Goal: Task Accomplishment & Management: Use online tool/utility

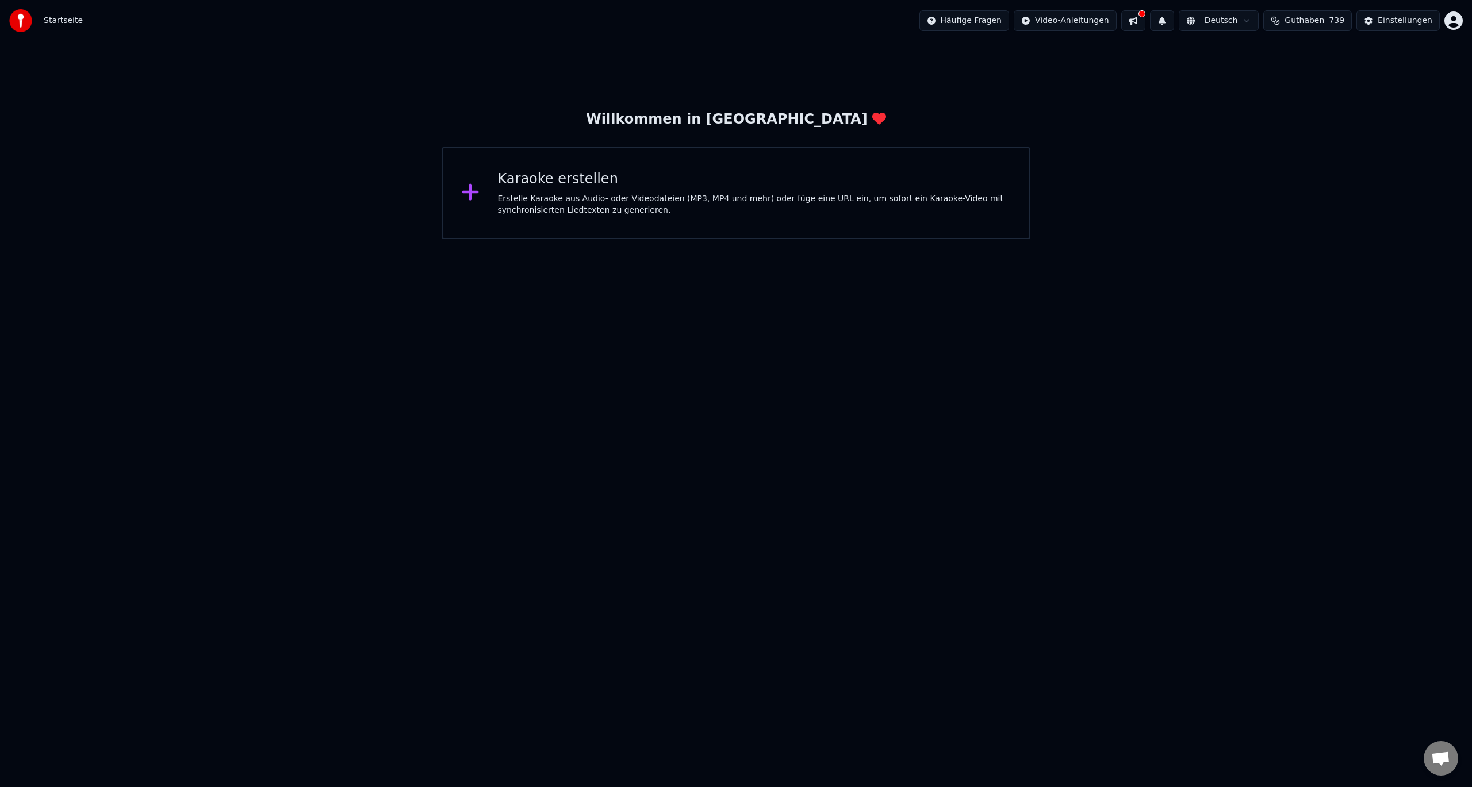
click at [883, 196] on div "Erstelle Karaoke aus Audio- oder Videodateien (MP3, MP4 und mehr) oder füge ein…" at bounding box center [755, 204] width 514 height 23
click at [1173, 20] on button at bounding box center [1162, 20] width 24 height 21
click at [58, 21] on span "Startseite" at bounding box center [63, 21] width 39 height 12
click at [29, 19] on img at bounding box center [20, 20] width 23 height 23
click at [21, 21] on img at bounding box center [20, 20] width 23 height 23
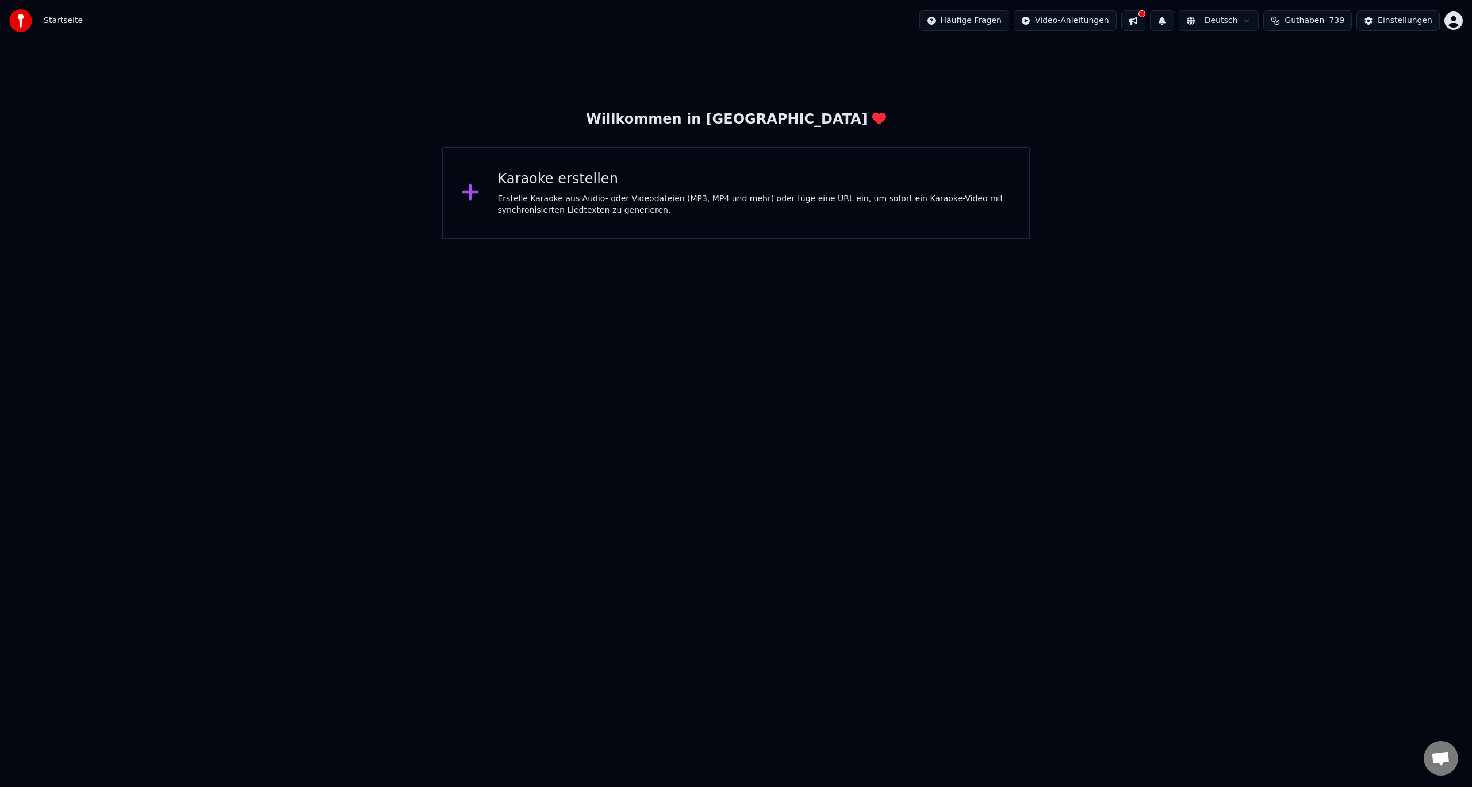
click at [21, 21] on img at bounding box center [20, 20] width 23 height 23
click at [47, 24] on span "Startseite" at bounding box center [63, 21] width 39 height 12
click at [63, 22] on span "Startseite" at bounding box center [63, 21] width 39 height 12
click at [28, 18] on img at bounding box center [20, 20] width 23 height 23
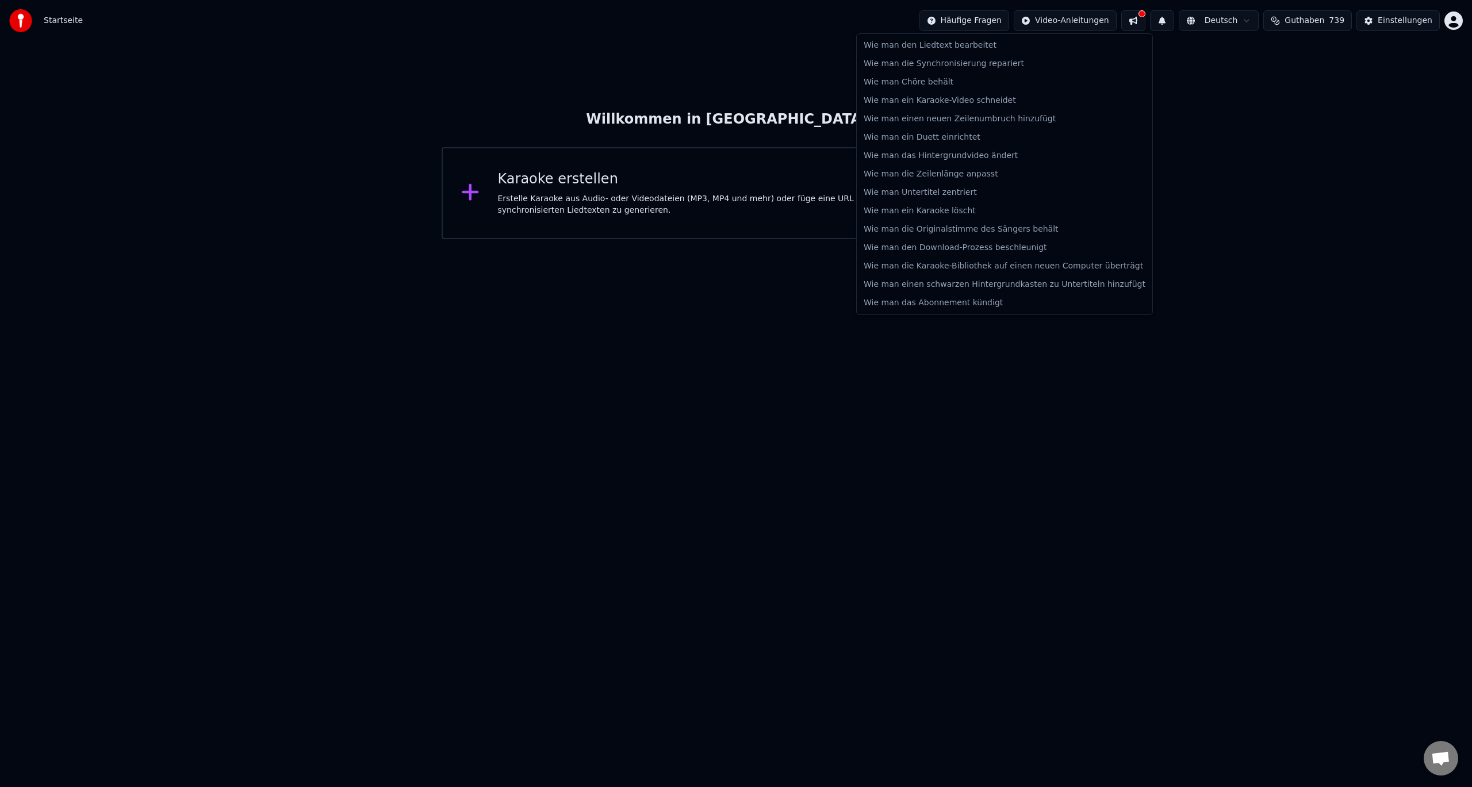
click at [991, 23] on html "Startseite Häufige Fragen Video-Anleitungen Deutsch Guthaben 739 Einstellungen …" at bounding box center [736, 119] width 1472 height 239
click at [1086, 21] on html "Startseite Häufige Fragen Video-Anleitungen Deutsch Guthaben 739 Einstellungen …" at bounding box center [736, 119] width 1472 height 239
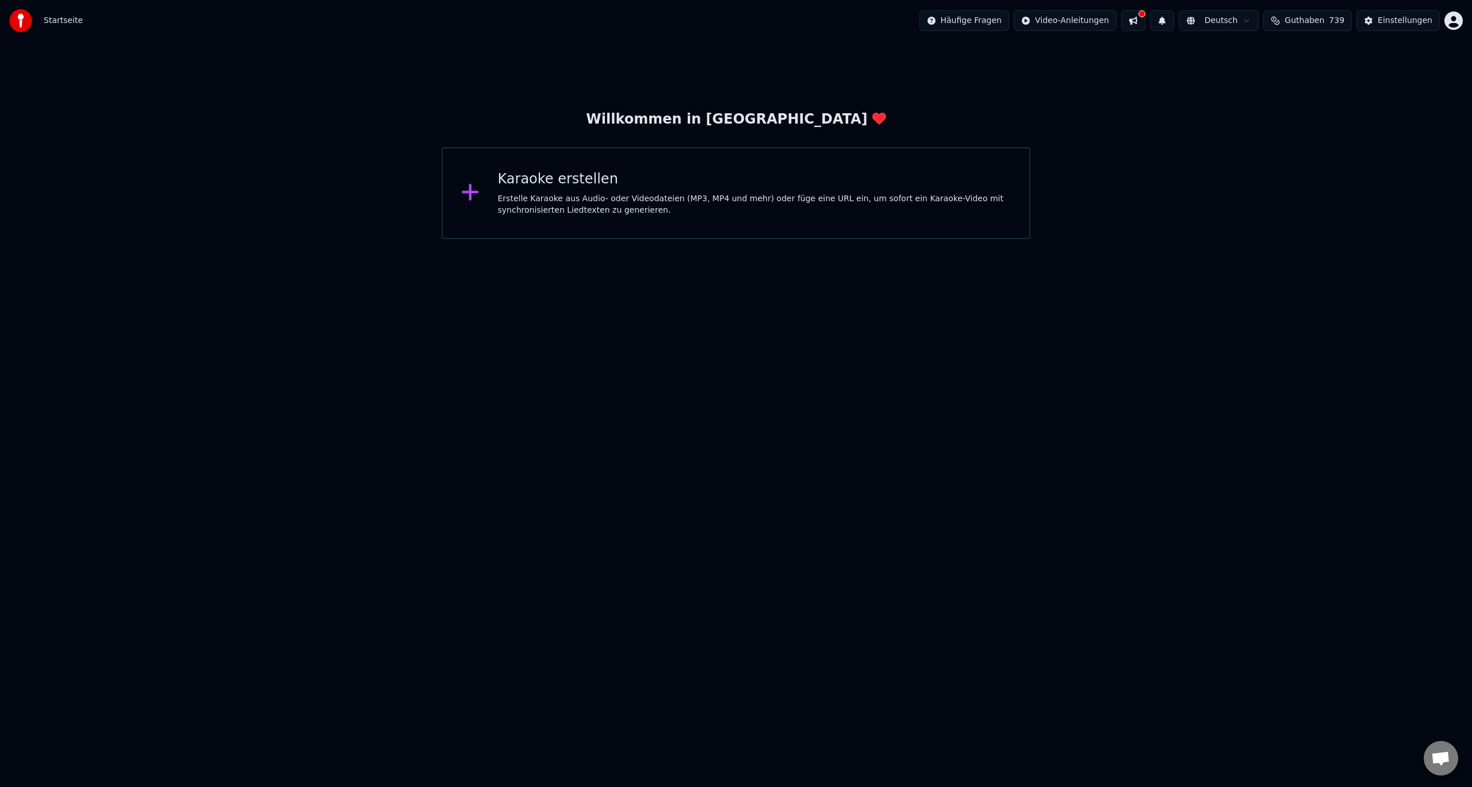
click at [1145, 22] on button at bounding box center [1133, 20] width 24 height 21
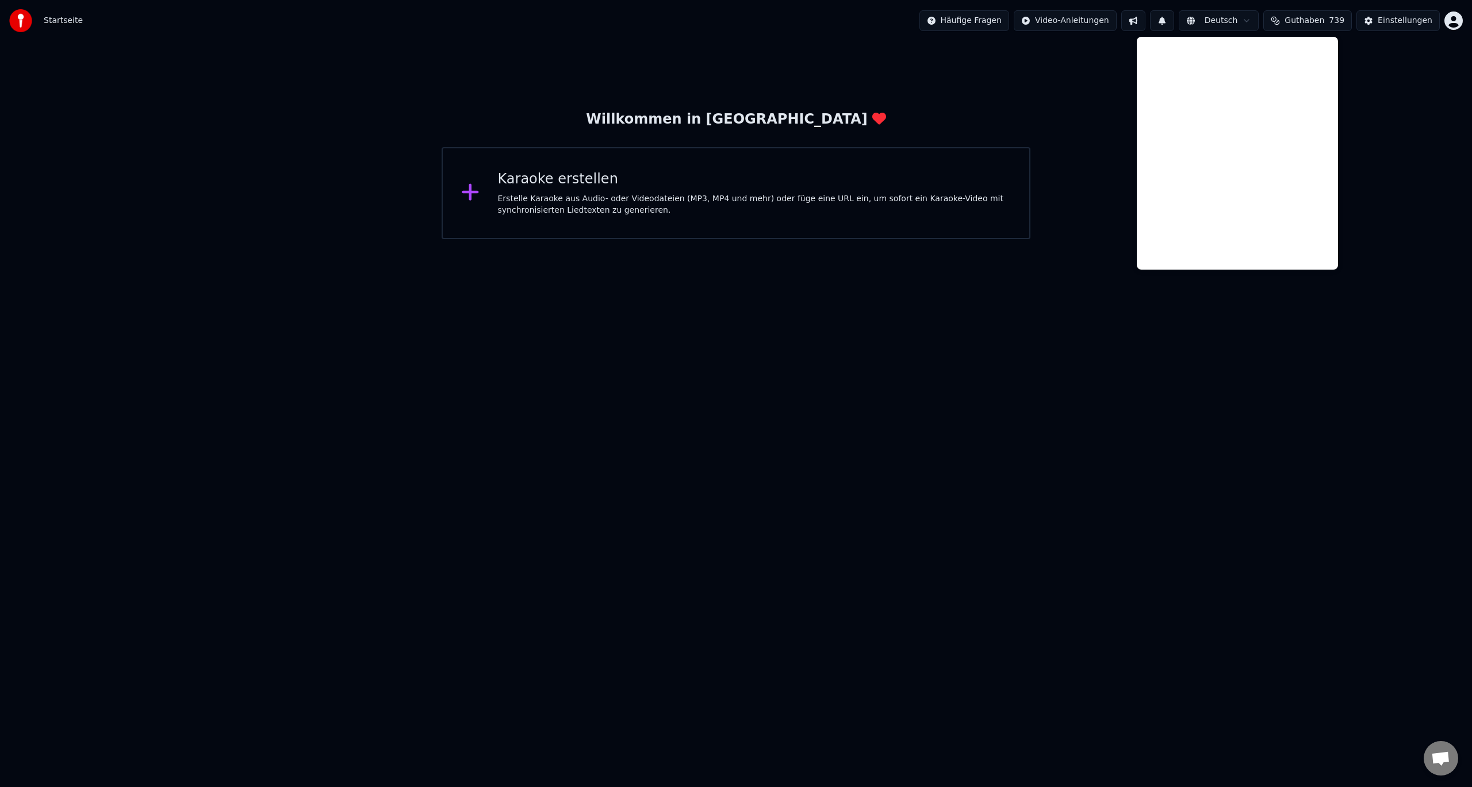
click at [1173, 20] on button at bounding box center [1162, 20] width 24 height 21
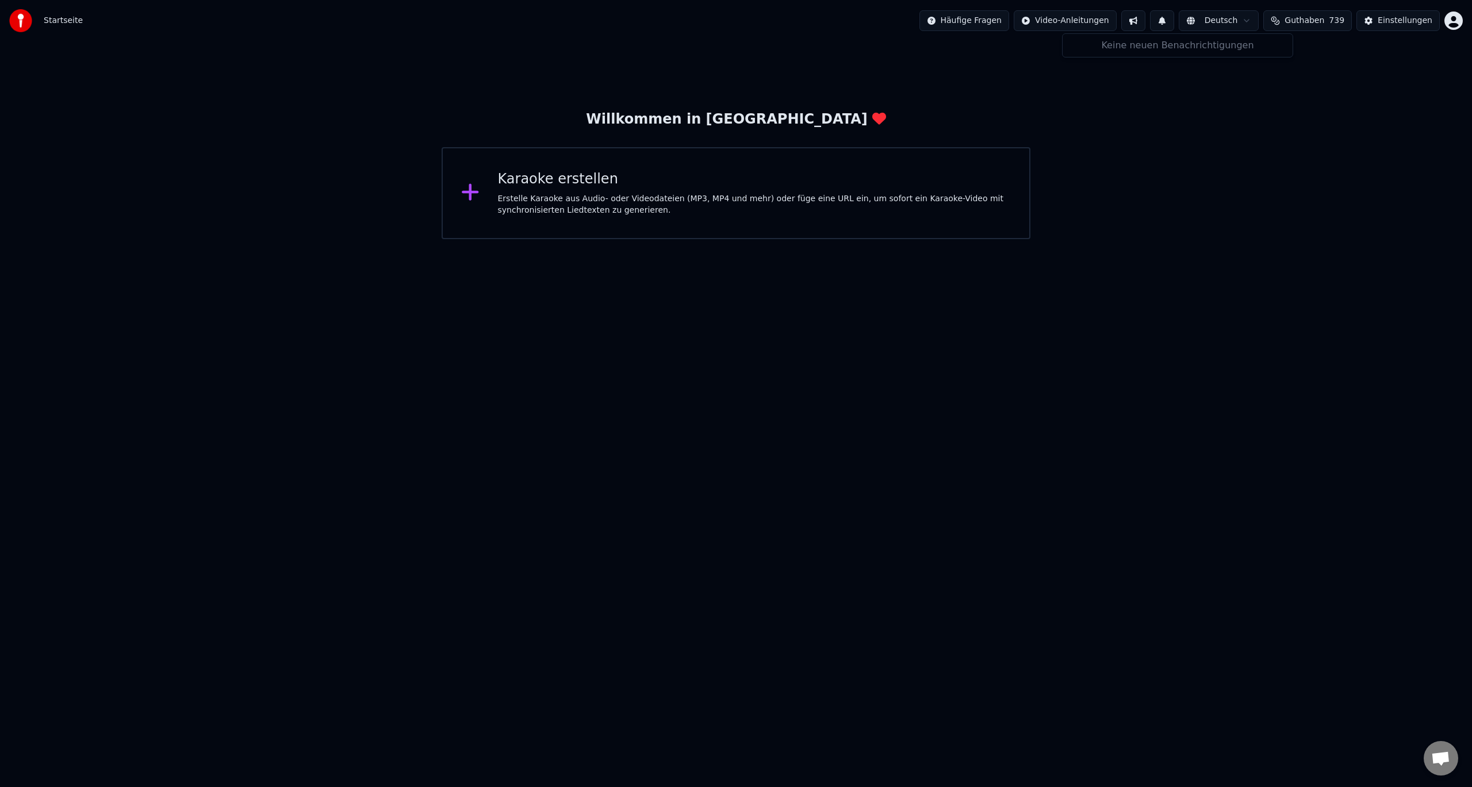
click at [1174, 20] on button at bounding box center [1162, 20] width 24 height 21
click at [1380, 21] on button "Einstellungen" at bounding box center [1398, 20] width 83 height 21
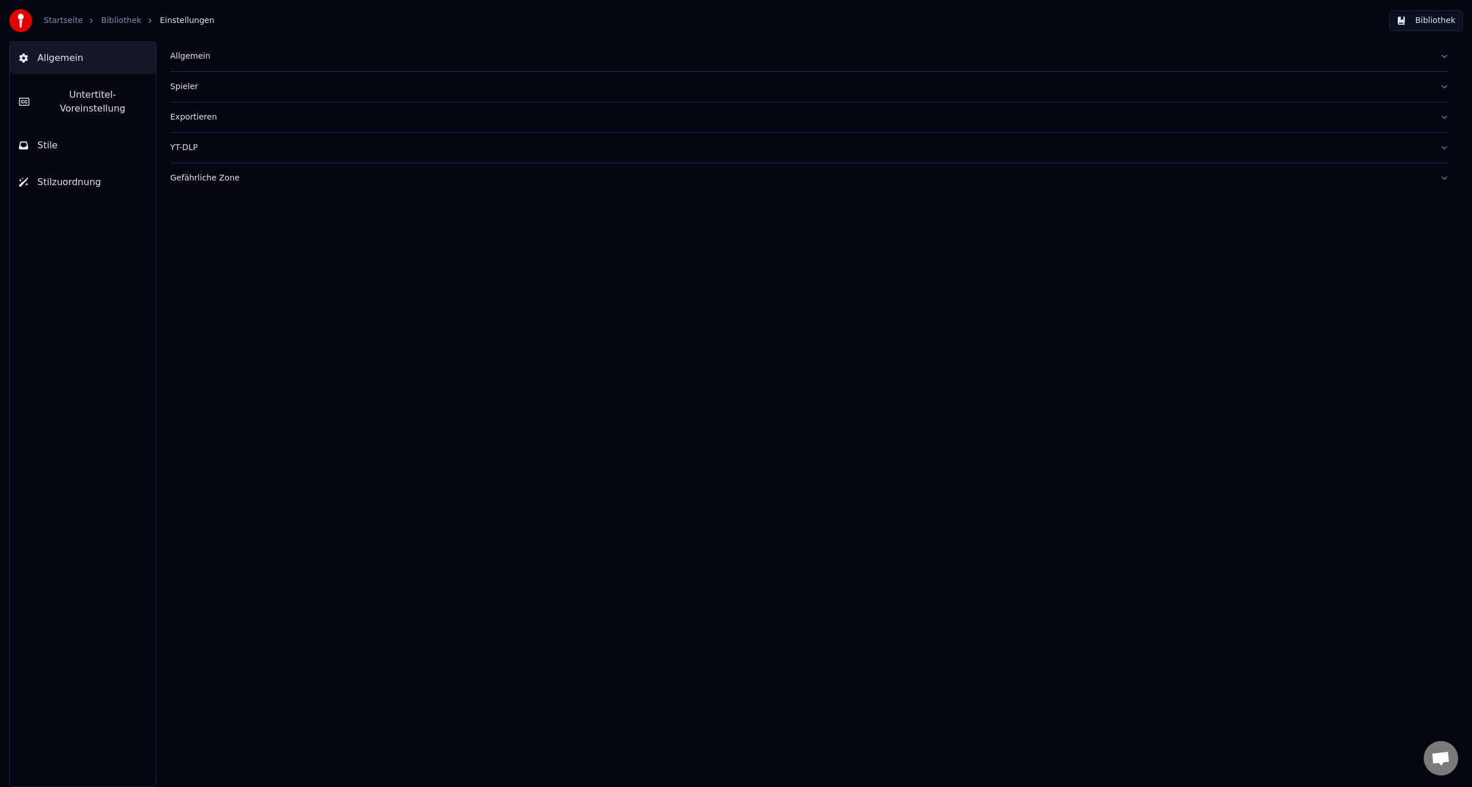
click at [68, 20] on link "Startseite" at bounding box center [63, 21] width 39 height 12
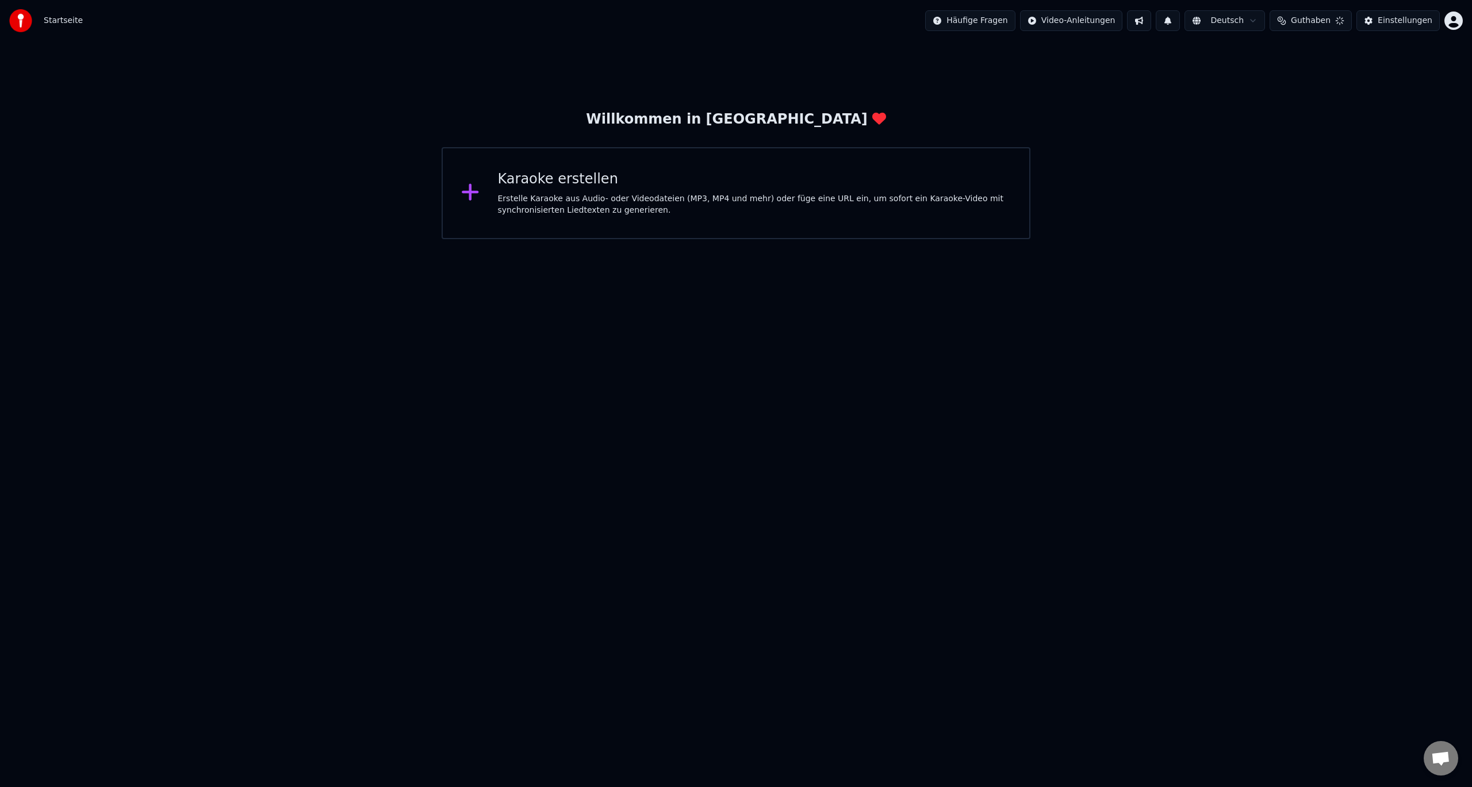
click at [126, 23] on div "Startseite Häufige Fragen Video-Anleitungen Deutsch Guthaben Einstellungen" at bounding box center [736, 20] width 1472 height 41
drag, startPoint x: 445, startPoint y: 317, endPoint x: 443, endPoint y: 367, distance: 50.7
click at [445, 239] on html "Startseite Häufige Fragen Video-Anleitungen Deutsch Guthaben 739 Einstellungen …" at bounding box center [736, 119] width 1472 height 239
click at [1314, 26] on button "Guthaben 739" at bounding box center [1307, 20] width 89 height 21
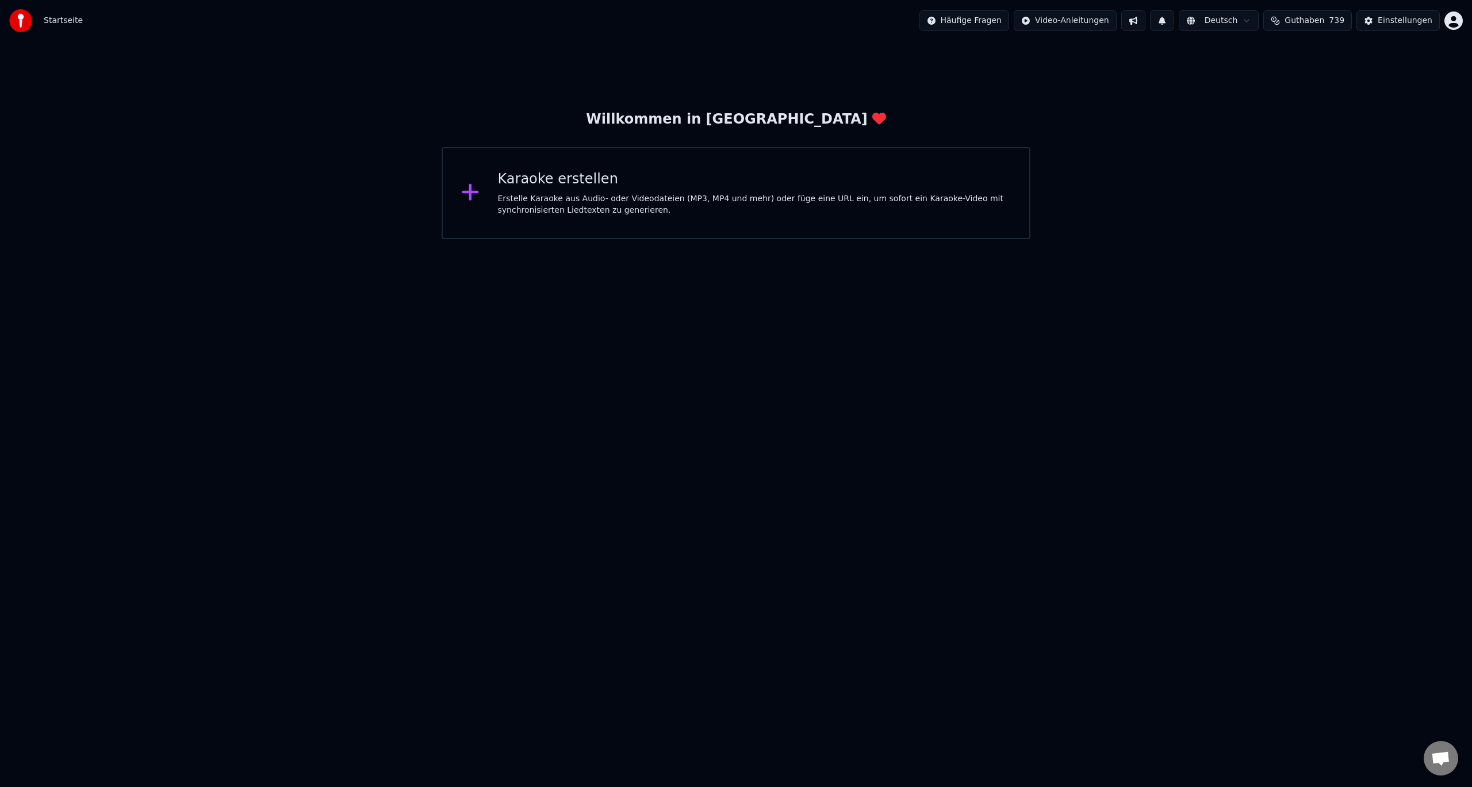
click at [1313, 22] on span "Guthaben" at bounding box center [1305, 21] width 40 height 12
click at [1232, 22] on html "Startseite Häufige Fragen Video-Anleitungen Deutsch Guthaben 739 Einstellungen …" at bounding box center [736, 119] width 1472 height 239
click at [1180, 24] on html "Startseite Häufige Fragen Video-Anleitungen Deutsch Guthaben 739 Einstellungen …" at bounding box center [736, 119] width 1472 height 239
click at [1089, 23] on html "Startseite Häufige Fragen Video-Anleitungen Deutsch Guthaben 739 Einstellungen …" at bounding box center [736, 119] width 1472 height 239
click at [1000, 21] on html "Startseite Häufige Fragen Video-Anleitungen Deutsch Guthaben 739 Einstellungen …" at bounding box center [736, 119] width 1472 height 239
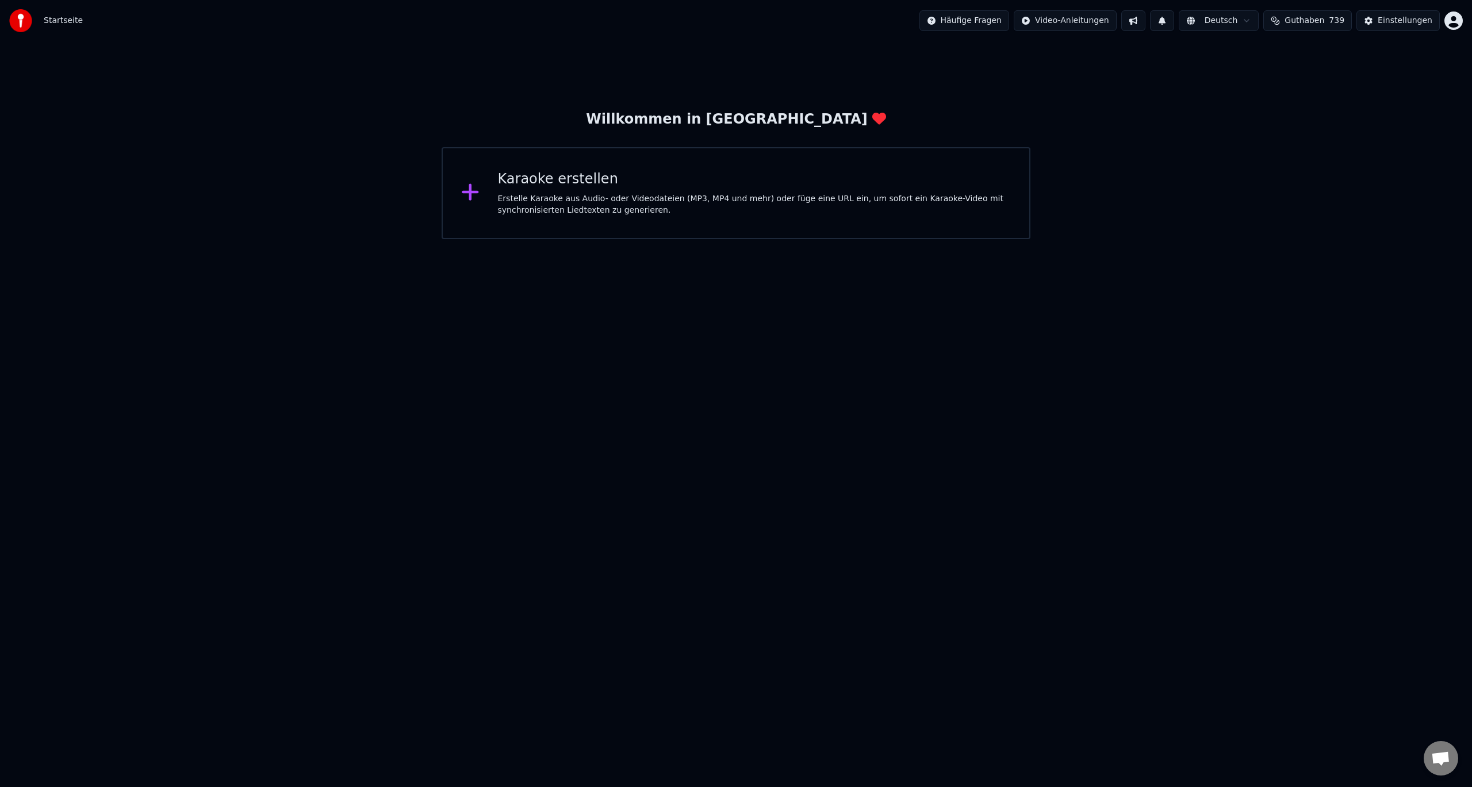
click at [1000, 21] on html "Startseite Häufige Fragen Video-Anleitungen Deutsch Guthaben 739 Einstellungen …" at bounding box center [736, 119] width 1472 height 239
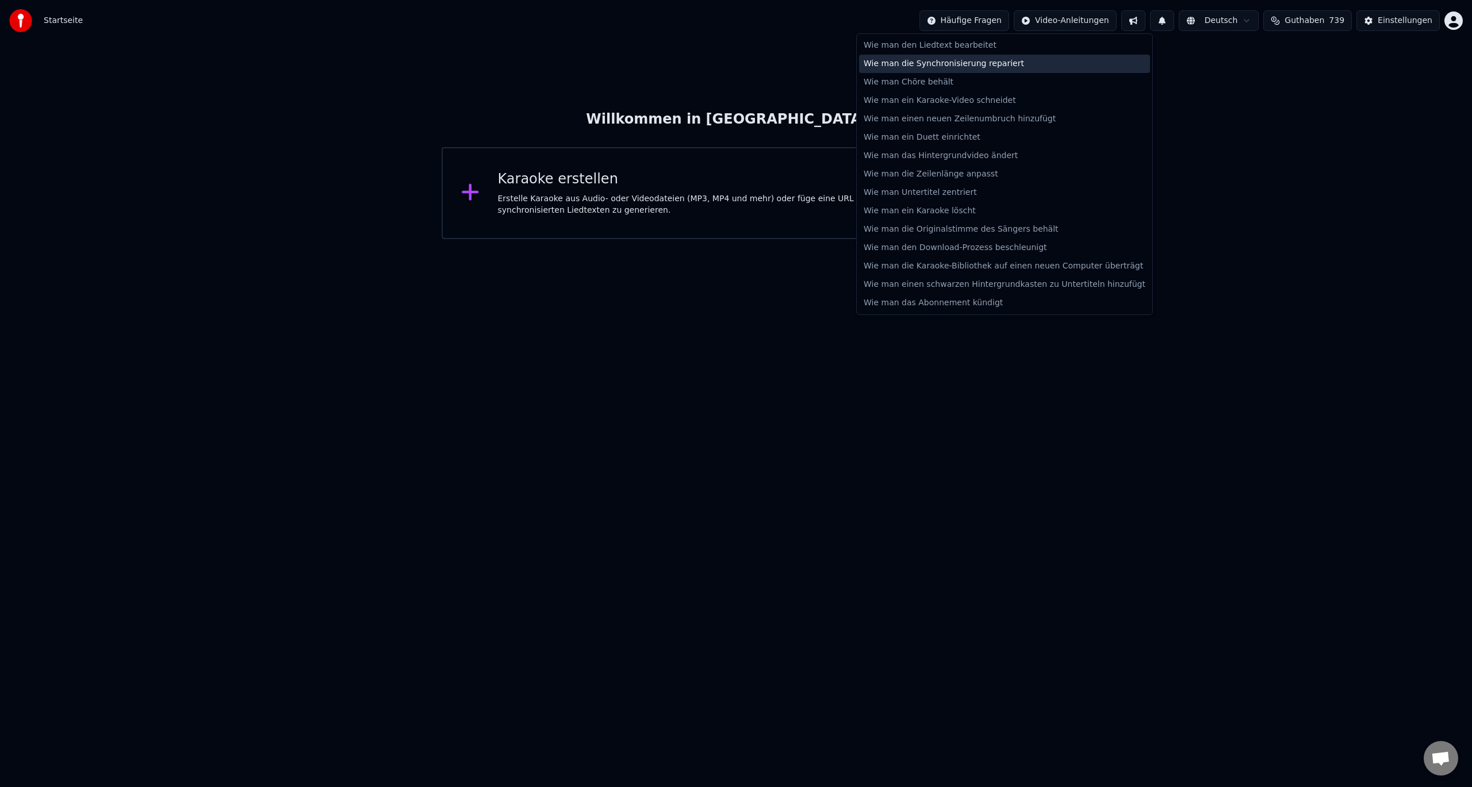
click at [936, 63] on div "Wie man die Synchronisierung repariert" at bounding box center [1004, 64] width 291 height 18
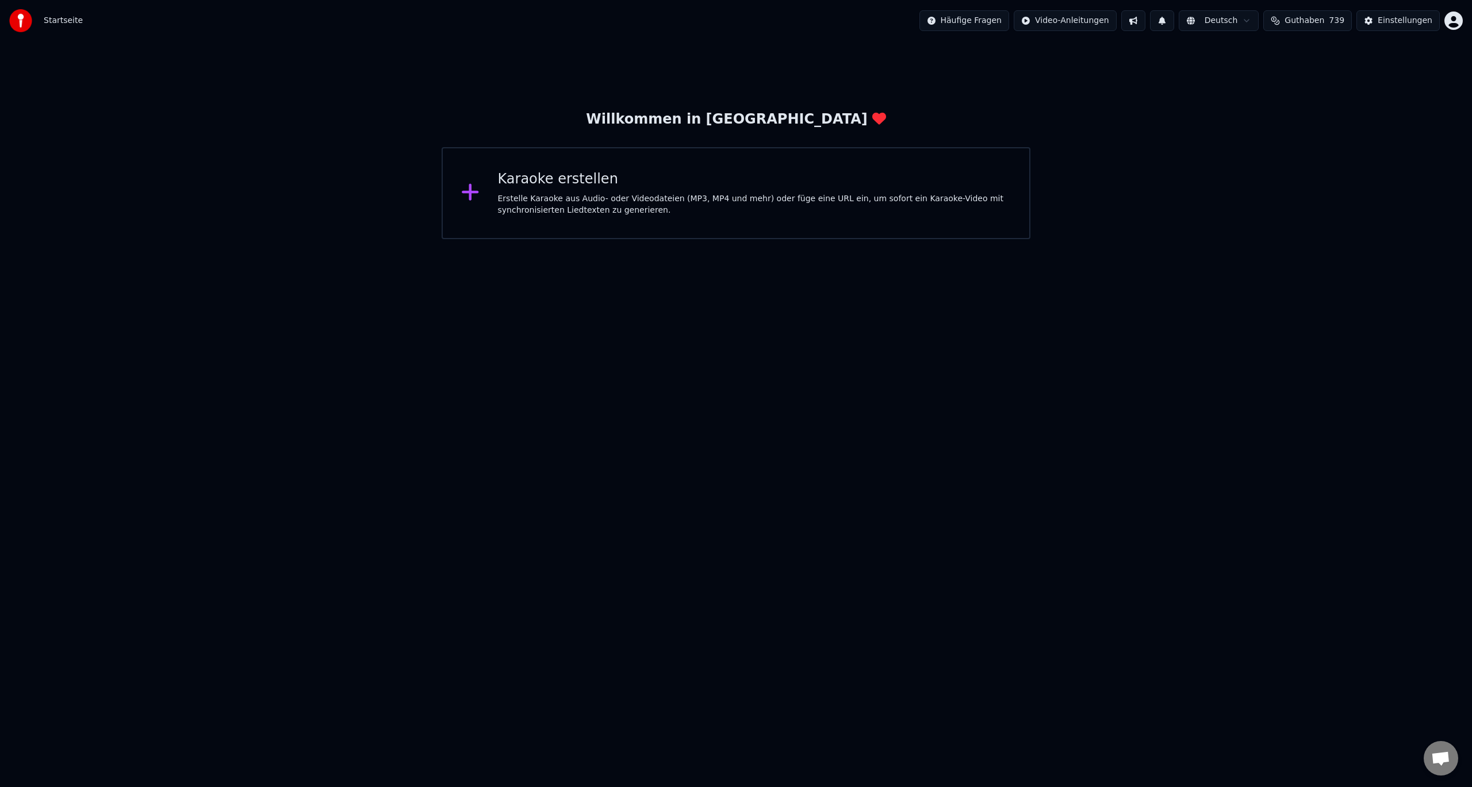
click at [723, 131] on div "Willkommen in [PERSON_NAME] erstellen Erstelle Karaoke aus Audio- oder Videodat…" at bounding box center [736, 174] width 589 height 129
click at [734, 122] on div "Willkommen in [GEOGRAPHIC_DATA]" at bounding box center [736, 119] width 300 height 18
click at [49, 17] on span "Startseite" at bounding box center [63, 21] width 39 height 12
click at [24, 18] on img at bounding box center [20, 20] width 23 height 23
click at [1450, 16] on html "Startseite Häufige Fragen Video-Anleitungen Deutsch Guthaben 739 Einstellungen …" at bounding box center [736, 119] width 1472 height 239
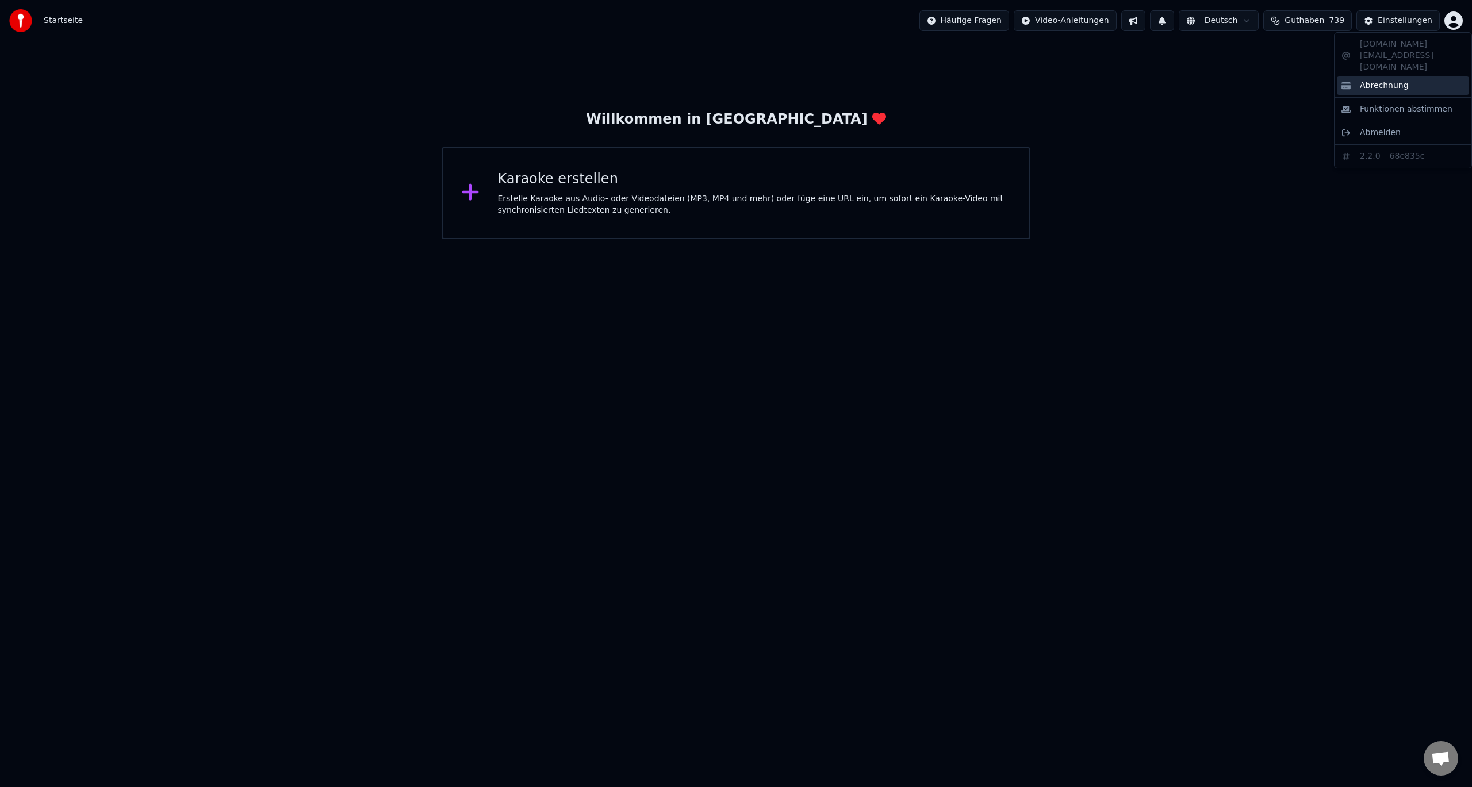
click at [1375, 80] on span "Abrechnung" at bounding box center [1384, 86] width 49 height 12
click at [1455, 17] on html "Startseite Häufige Fragen Video-Anleitungen Deutsch Guthaben 739 Einstellungen …" at bounding box center [736, 119] width 1472 height 239
click at [1390, 104] on span "Funktionen abstimmen" at bounding box center [1406, 110] width 93 height 12
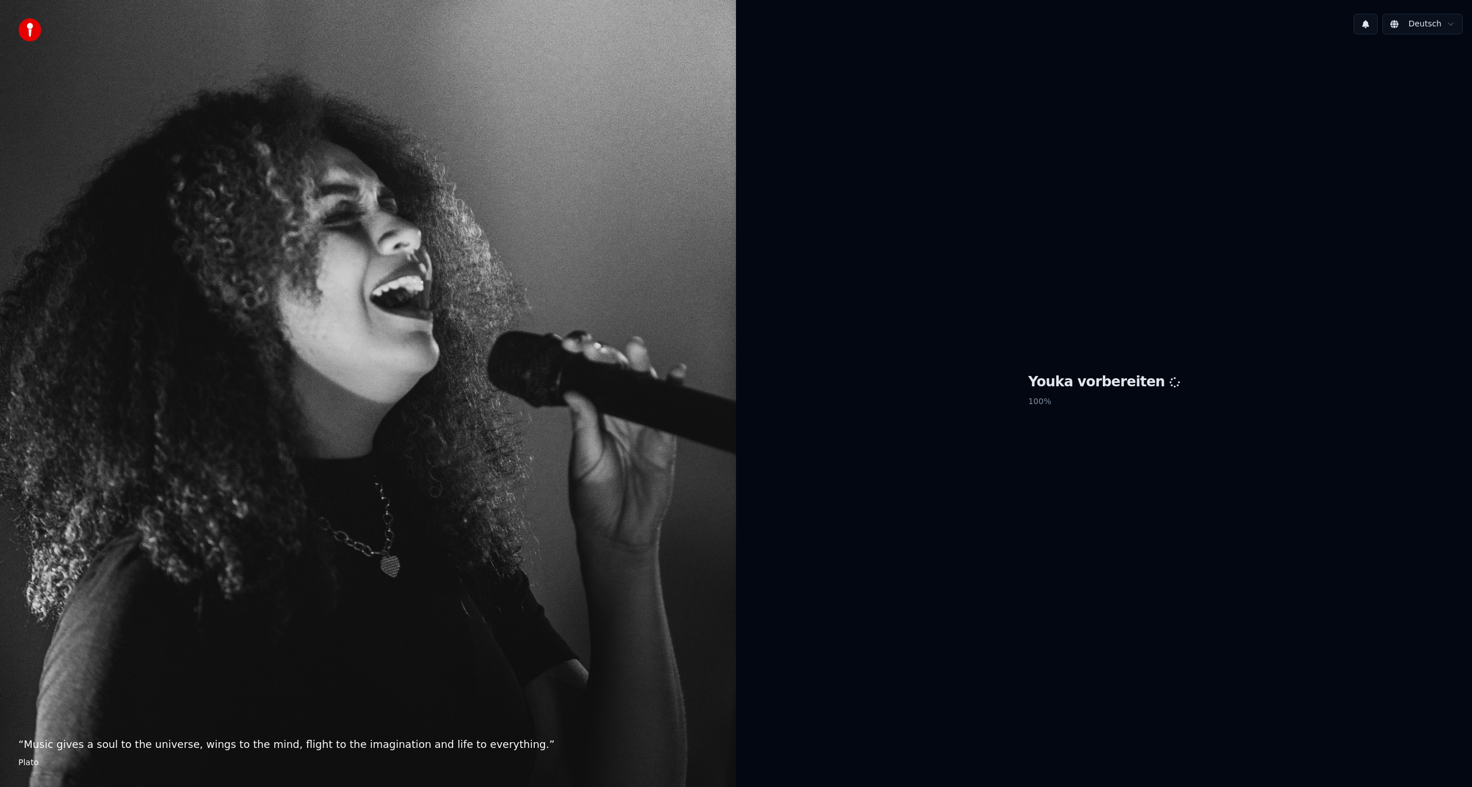
click at [274, 380] on div "“ Music gives a soul to the universe, wings to the mind, flight to the imaginat…" at bounding box center [368, 393] width 736 height 787
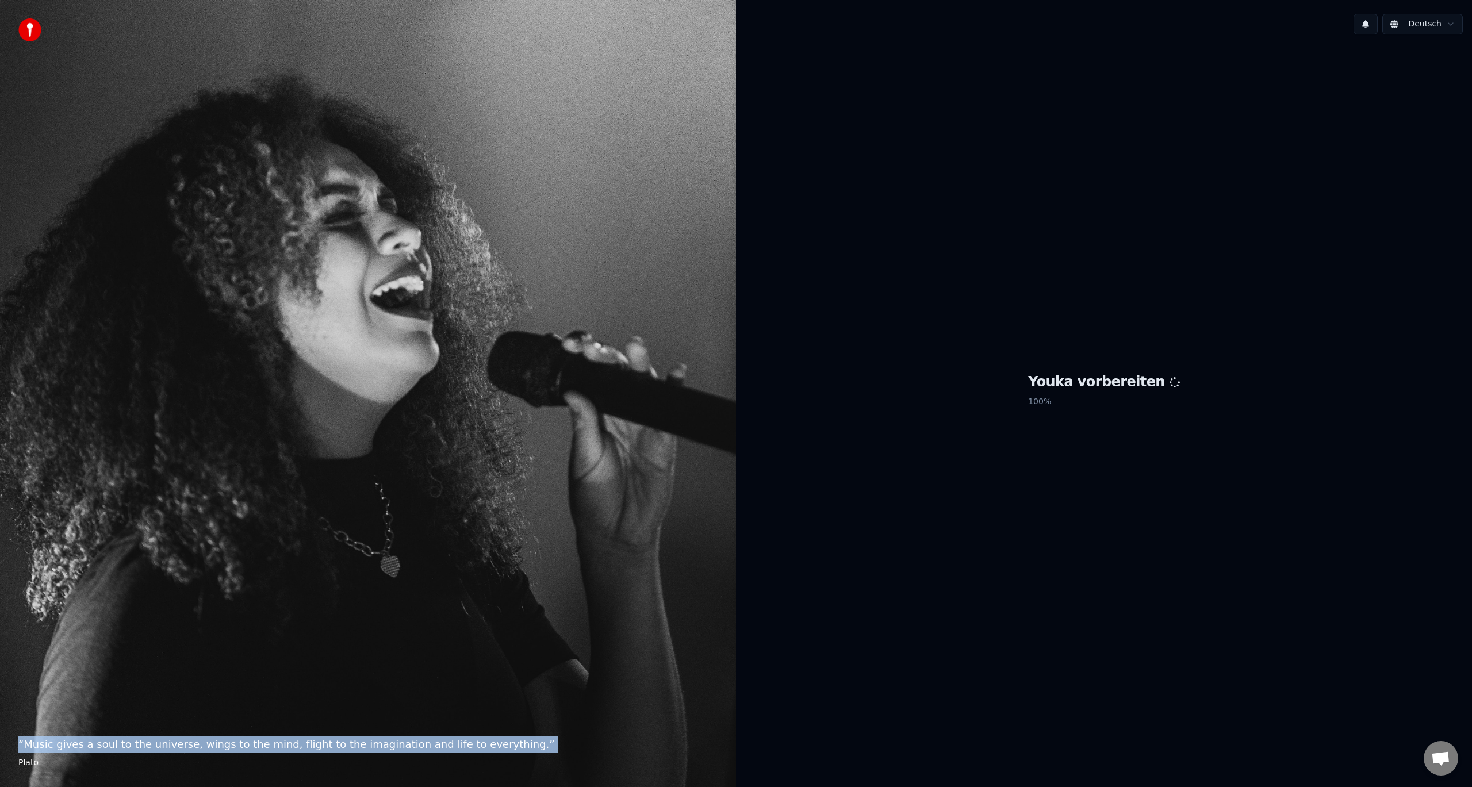
click at [274, 380] on div "“ Music gives a soul to the universe, wings to the mind, flight to the imaginat…" at bounding box center [368, 393] width 736 height 787
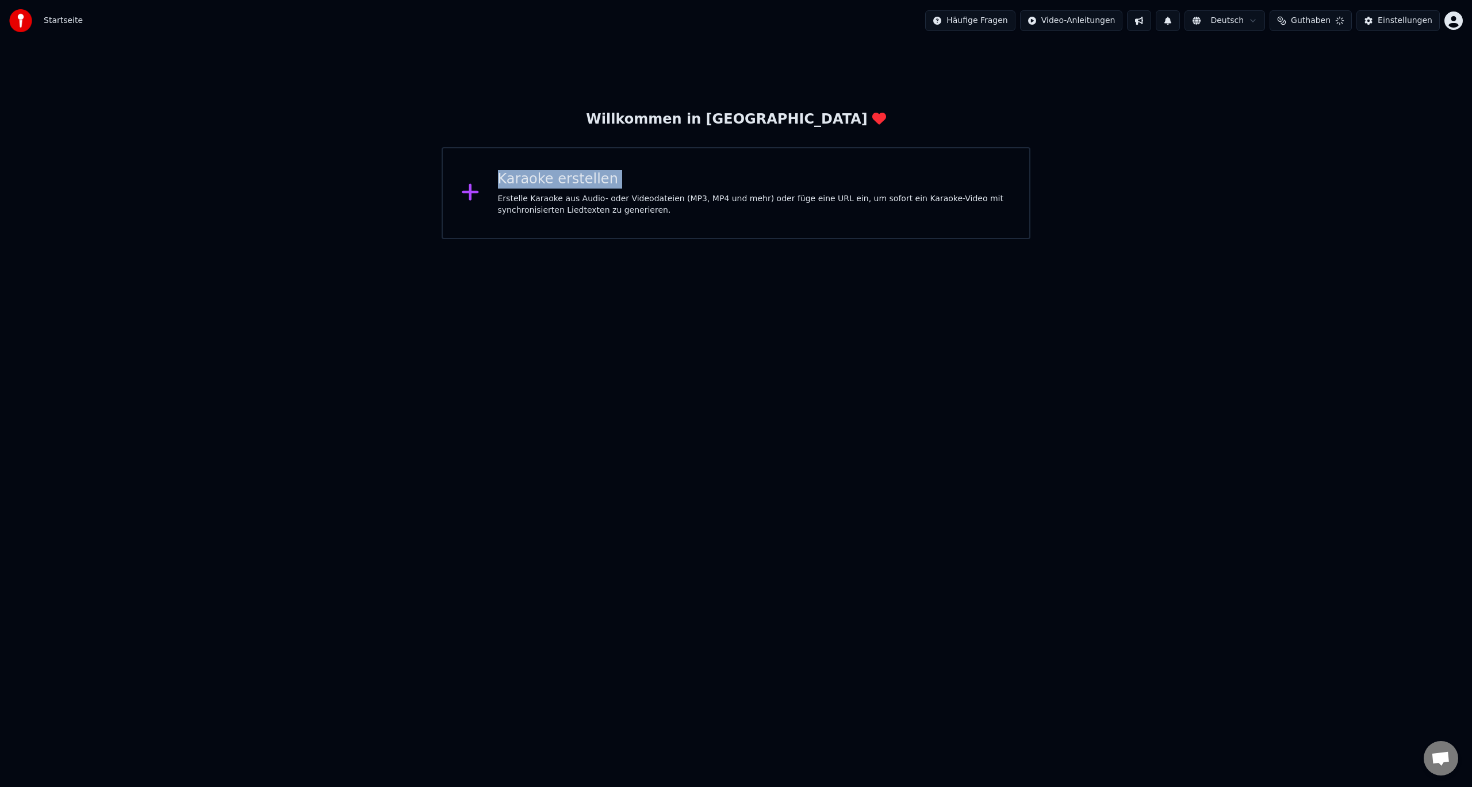
click at [274, 239] on html "Startseite Häufige Fragen Video-Anleitungen Deutsch Guthaben Einstellungen Will…" at bounding box center [736, 119] width 1472 height 239
click at [343, 239] on html "Startseite Häufige Fragen Video-Anleitungen Deutsch Guthaben 739 Einstellungen …" at bounding box center [736, 119] width 1472 height 239
click at [683, 121] on div "Willkommen in [GEOGRAPHIC_DATA]" at bounding box center [736, 119] width 300 height 18
click at [28, 15] on img at bounding box center [20, 20] width 23 height 23
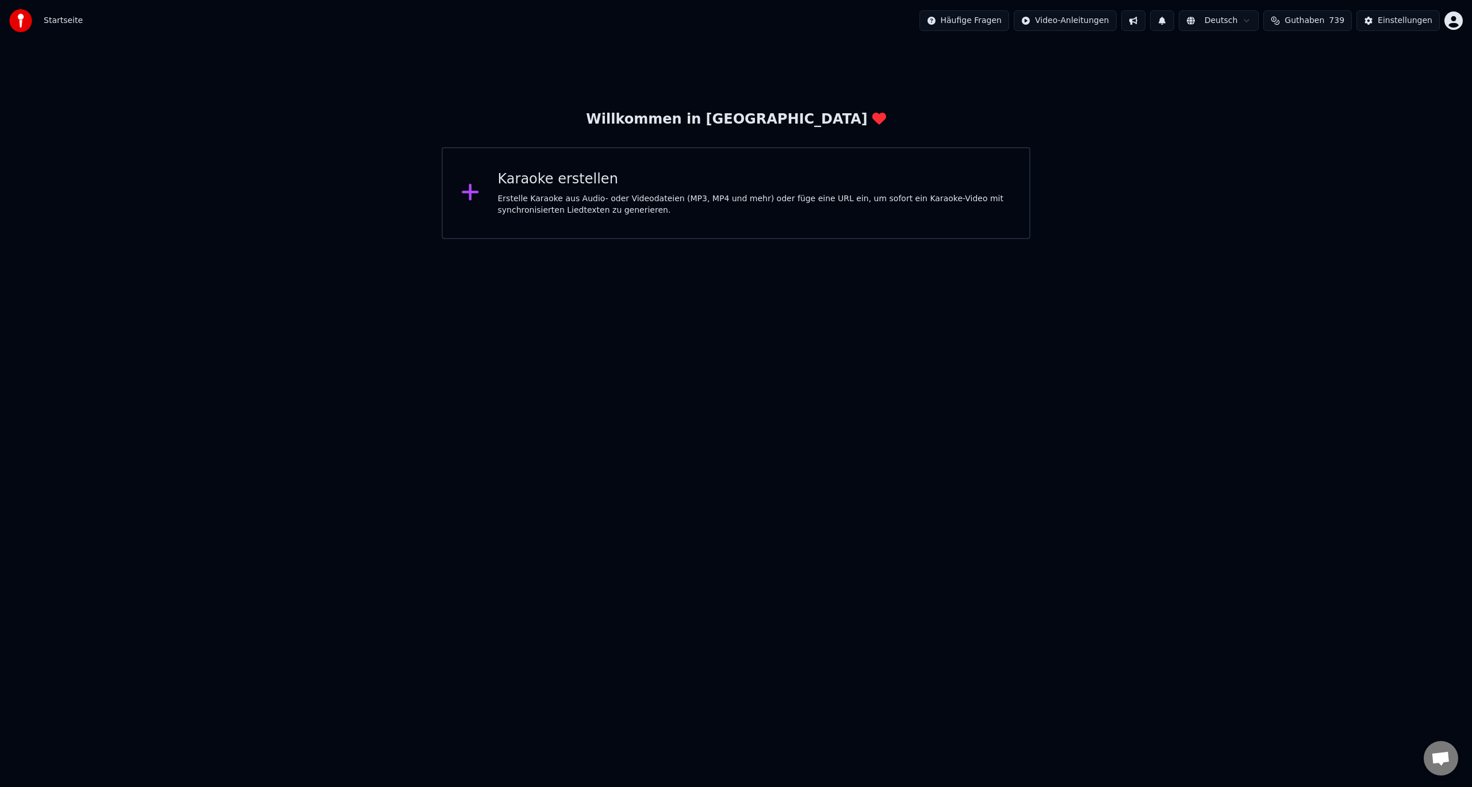
click at [20, 20] on img at bounding box center [20, 20] width 23 height 23
click at [67, 22] on span "Startseite" at bounding box center [63, 21] width 39 height 12
click at [30, 21] on img at bounding box center [20, 20] width 23 height 23
click at [21, 22] on img at bounding box center [20, 20] width 23 height 23
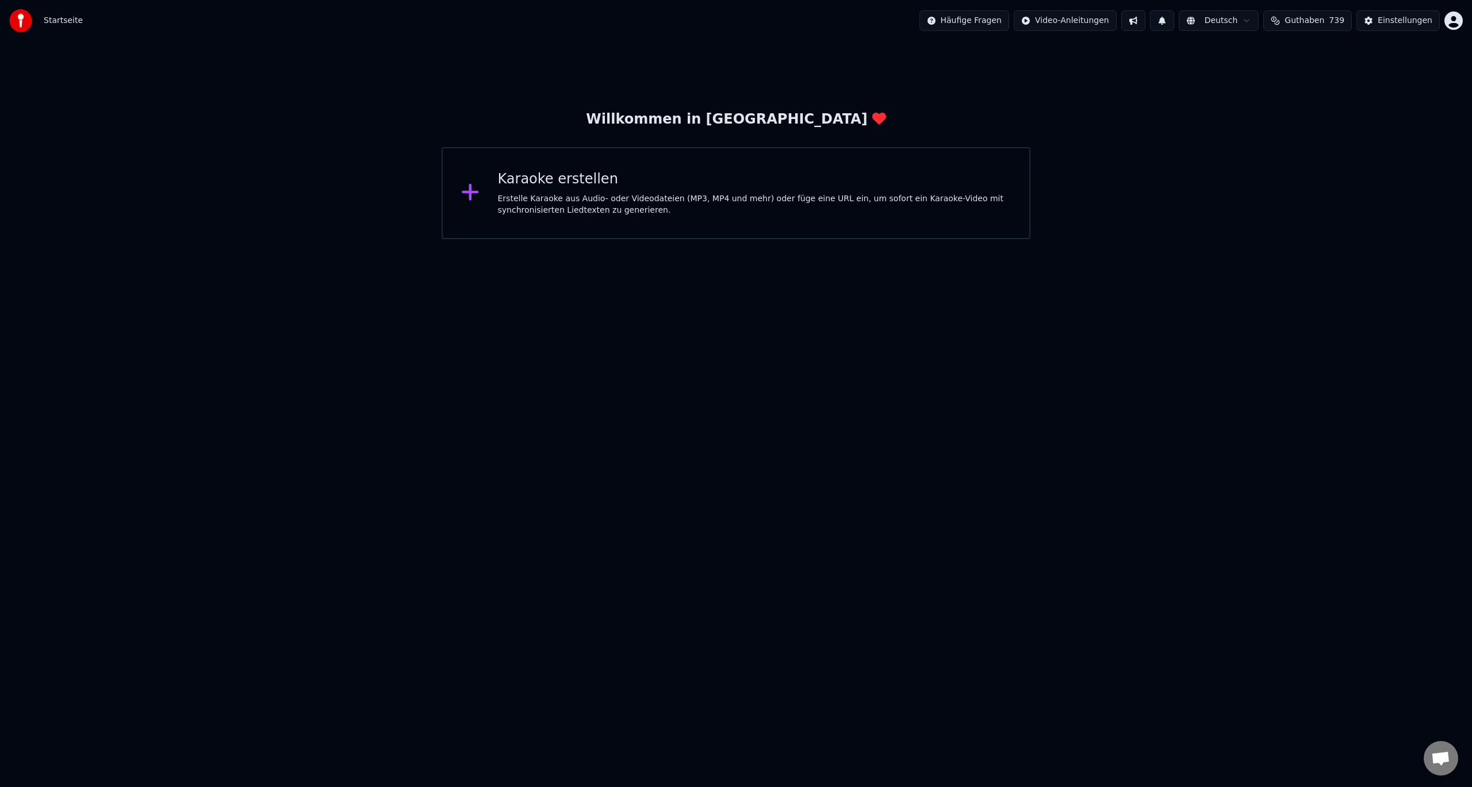
click at [56, 24] on span "Startseite" at bounding box center [63, 21] width 39 height 12
click at [58, 24] on span "Startseite" at bounding box center [63, 21] width 39 height 12
click at [740, 131] on div "Willkommen in [PERSON_NAME] erstellen Erstelle Karaoke aus Audio- oder Videodat…" at bounding box center [736, 174] width 589 height 129
click at [606, 191] on div "Karaoke erstellen Erstelle Karaoke aus Audio- oder Videodateien (MP3, MP4 und m…" at bounding box center [755, 193] width 514 height 46
click at [879, 183] on div "Karaoke erstellen" at bounding box center [755, 179] width 514 height 18
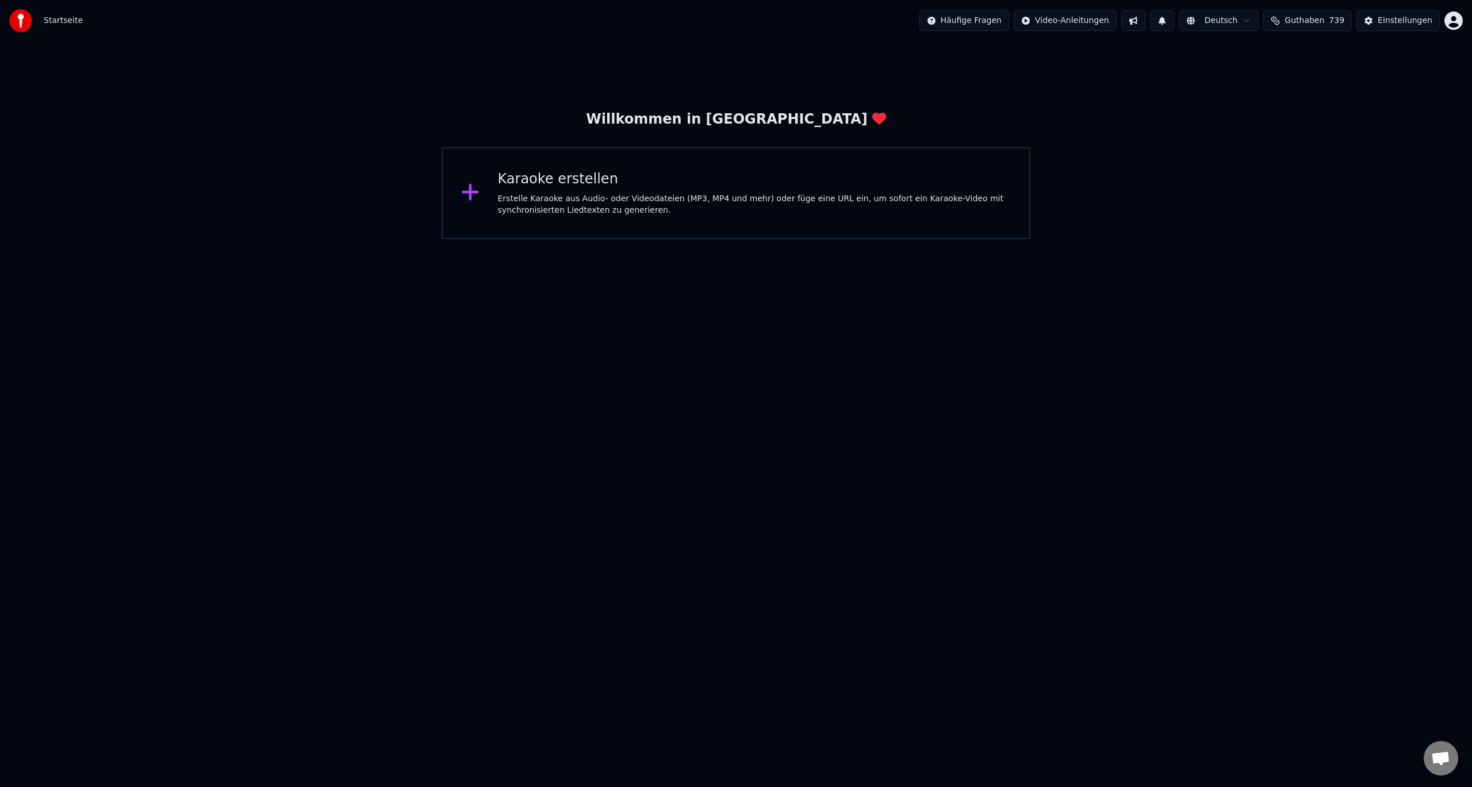
click at [769, 117] on div "Willkommen in [GEOGRAPHIC_DATA]" at bounding box center [736, 119] width 300 height 18
click at [796, 121] on div "Willkommen in [GEOGRAPHIC_DATA]" at bounding box center [736, 119] width 300 height 18
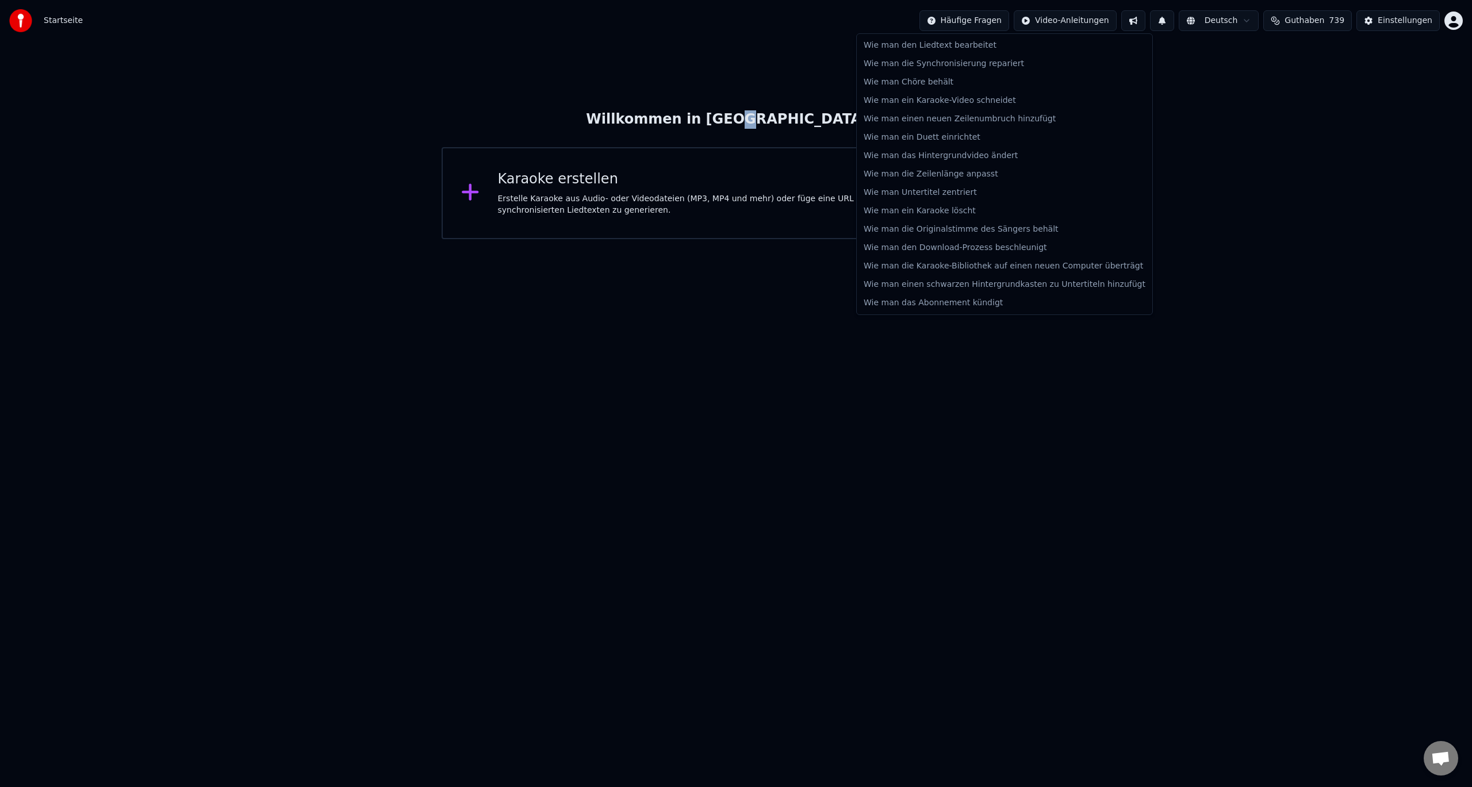
click at [994, 26] on html "Startseite Häufige Fragen Video-Anleitungen Deutsch Guthaben 739 Einstellungen …" at bounding box center [736, 119] width 1472 height 239
click at [1090, 23] on html "Startseite Häufige Fragen Video-Anleitungen Deutsch Guthaben 739 Einstellungen …" at bounding box center [736, 119] width 1472 height 239
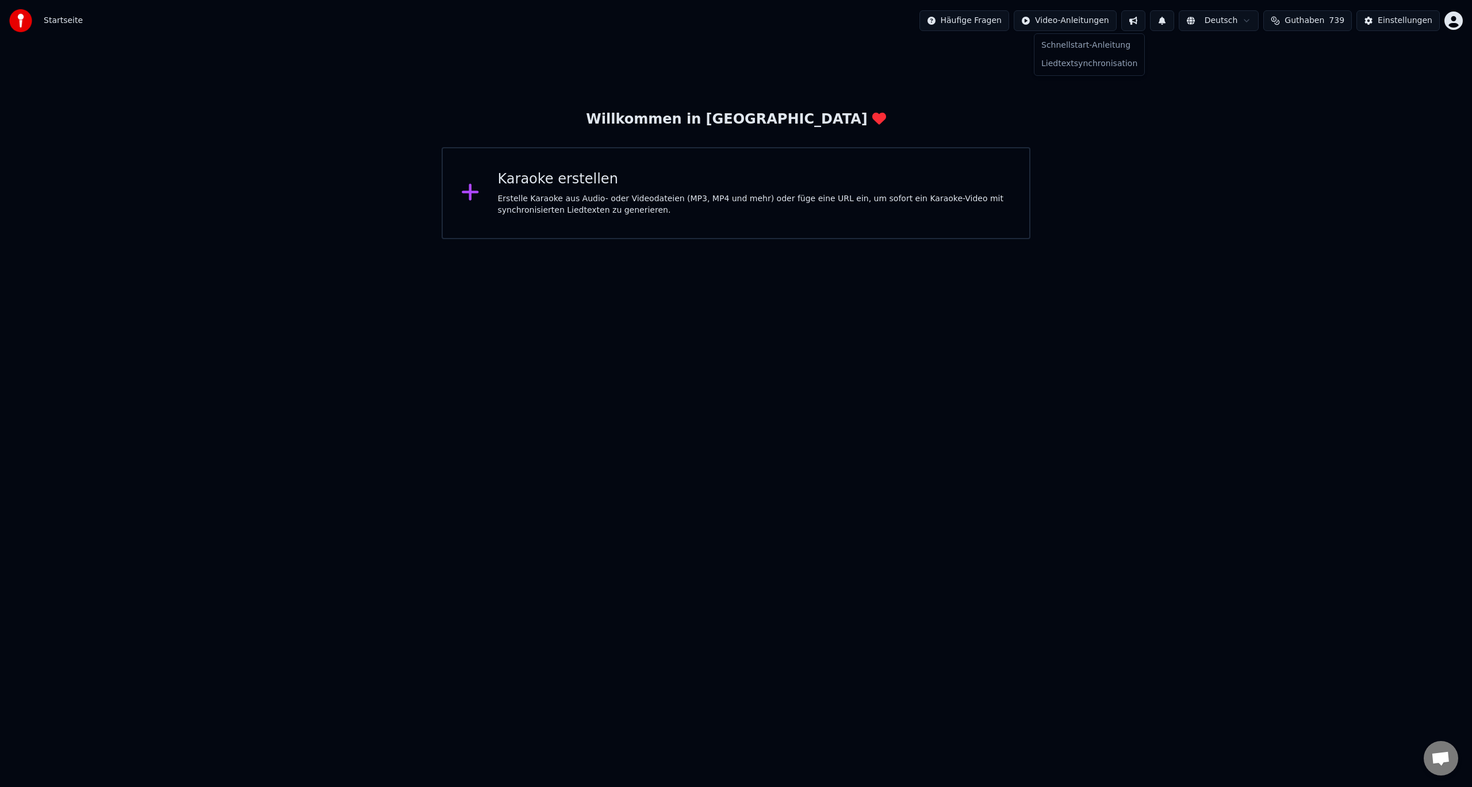
click at [1095, 20] on html "Startseite Häufige Fragen Video-Anleitungen Deutsch Guthaben 739 Einstellungen …" at bounding box center [736, 119] width 1472 height 239
click at [1458, 18] on html "Startseite Häufige Fragen Video-Anleitungen Deutsch Guthaben 739 Einstellungen …" at bounding box center [736, 119] width 1472 height 239
click at [1447, 758] on span "Chat öffnen" at bounding box center [1440, 760] width 19 height 16
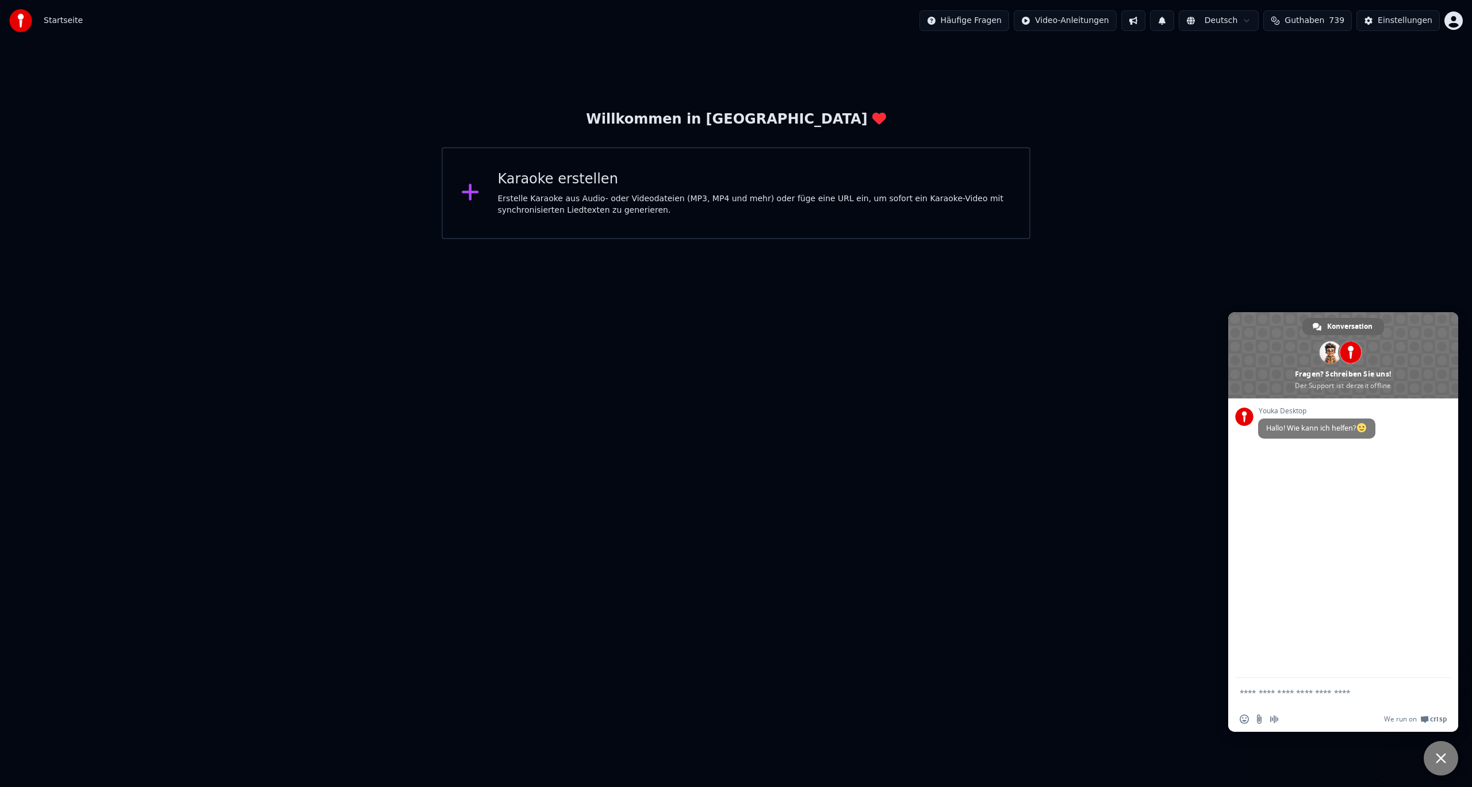
click at [1090, 239] on html "Startseite Häufige Fragen Video-Anleitungen Deutsch Guthaben 739 Einstellungen …" at bounding box center [736, 119] width 1472 height 239
